Goal: Task Accomplishment & Management: Manage account settings

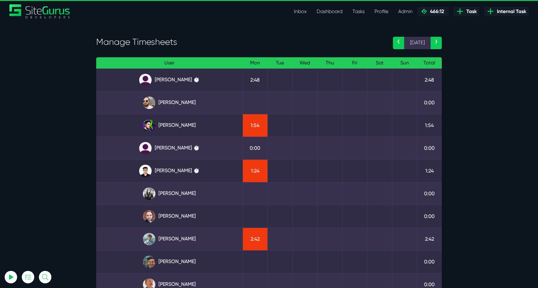
click at [176, 126] on link "Josh Carter" at bounding box center [169, 125] width 136 height 12
click at [174, 124] on link "[PERSON_NAME]" at bounding box center [169, 125] width 136 height 12
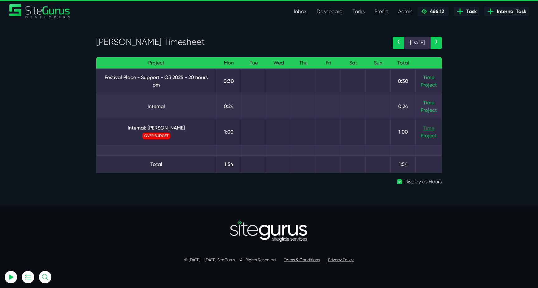
click at [425, 128] on link "Time" at bounding box center [428, 128] width 11 height 6
click at [427, 102] on link "Time" at bounding box center [428, 103] width 11 height 6
click at [163, 127] on link "Internal: [PERSON_NAME]" at bounding box center [156, 127] width 110 height 7
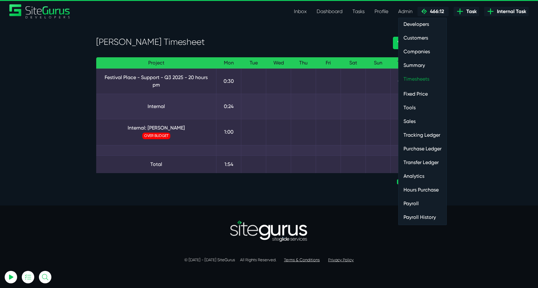
click at [424, 78] on link "Timesheets" at bounding box center [422, 79] width 48 height 12
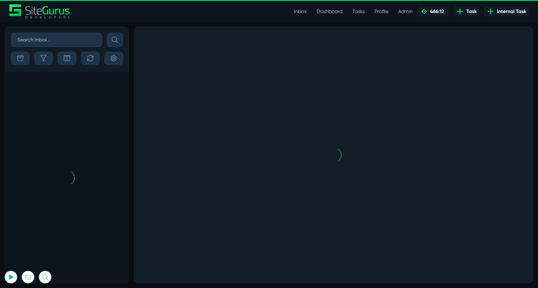
scroll to position [-1404, 0]
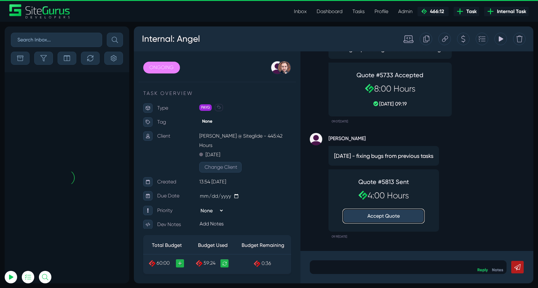
click at [398, 218] on button "Accept Quote" at bounding box center [383, 216] width 81 height 14
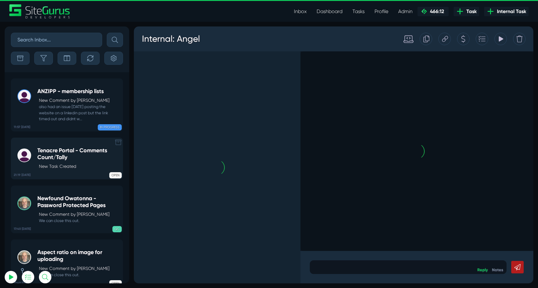
scroll to position [-24688, 0]
click at [58, 114] on div "10:45 29 Aug Internal: Gary New Task Created ONGOING 14:13 08 Jul Prevent task …" at bounding box center [67, 177] width 124 height 211
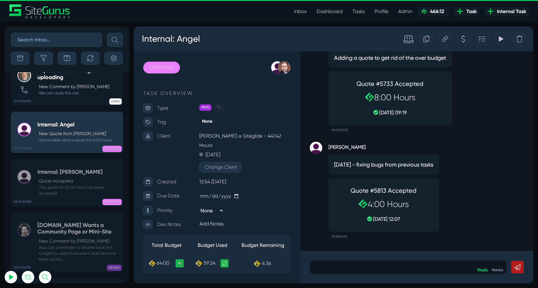
scroll to position [-24710, 0]
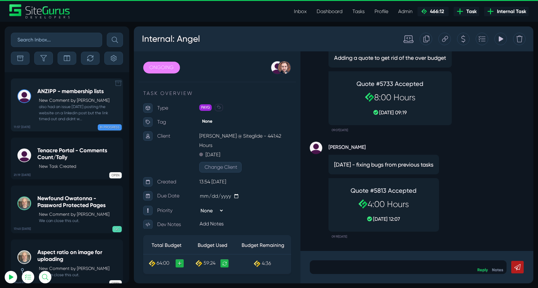
click at [59, 108] on small "also had an issue today posting the website on a linkedin post but the link tim…" at bounding box center [78, 113] width 82 height 18
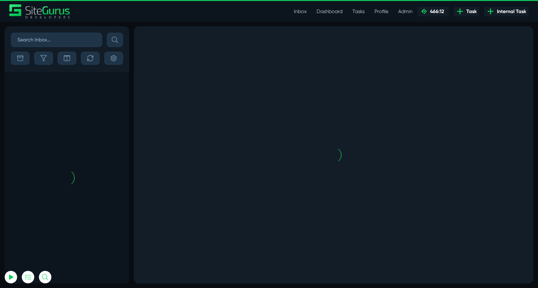
scroll to position [-1357, 0]
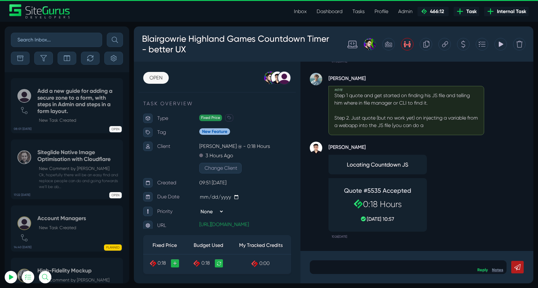
click at [497, 270] on link "Notes" at bounding box center [497, 269] width 11 height 5
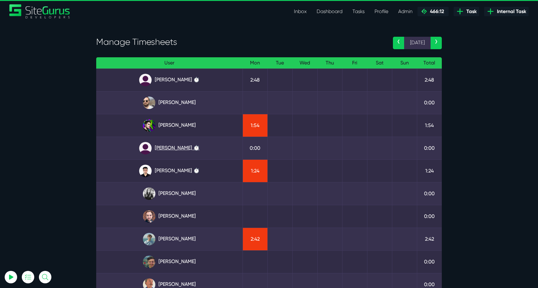
click at [177, 151] on link "Julianne Estras ⏱️" at bounding box center [169, 148] width 136 height 12
click at [176, 175] on link "Kevin Abelgas ⏱️" at bounding box center [169, 171] width 136 height 12
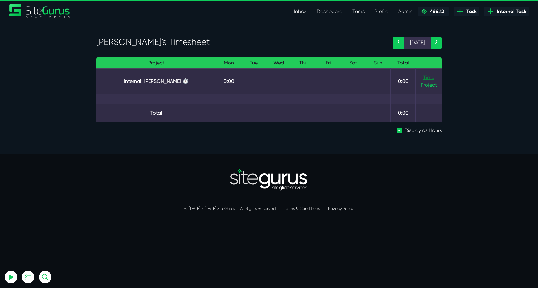
click at [427, 76] on link "Time" at bounding box center [428, 77] width 11 height 6
click at [430, 76] on link "Time" at bounding box center [428, 78] width 11 height 6
